Goal: Task Accomplishment & Management: Use online tool/utility

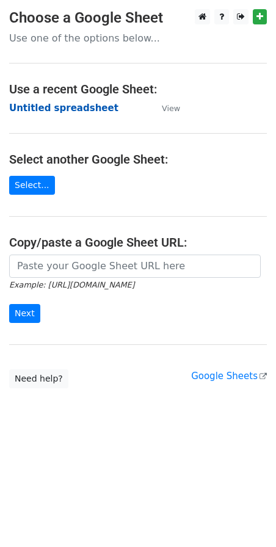
click at [76, 110] on strong "Untitled spreadsheet" at bounding box center [63, 108] width 109 height 11
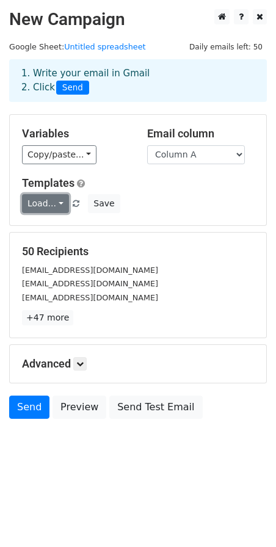
click at [54, 203] on link "Load..." at bounding box center [45, 203] width 47 height 19
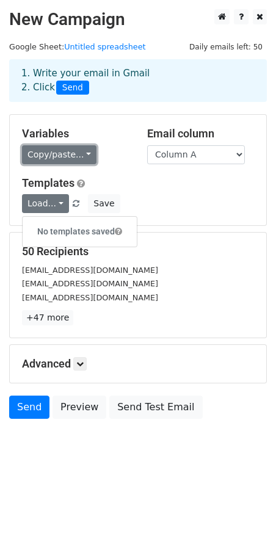
click at [76, 150] on link "Copy/paste..." at bounding box center [59, 154] width 75 height 19
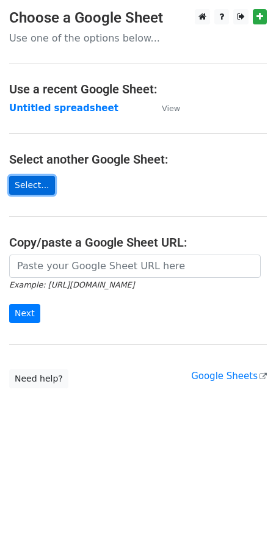
click at [33, 186] on link "Select..." at bounding box center [32, 185] width 46 height 19
